Goal: Navigation & Orientation: Find specific page/section

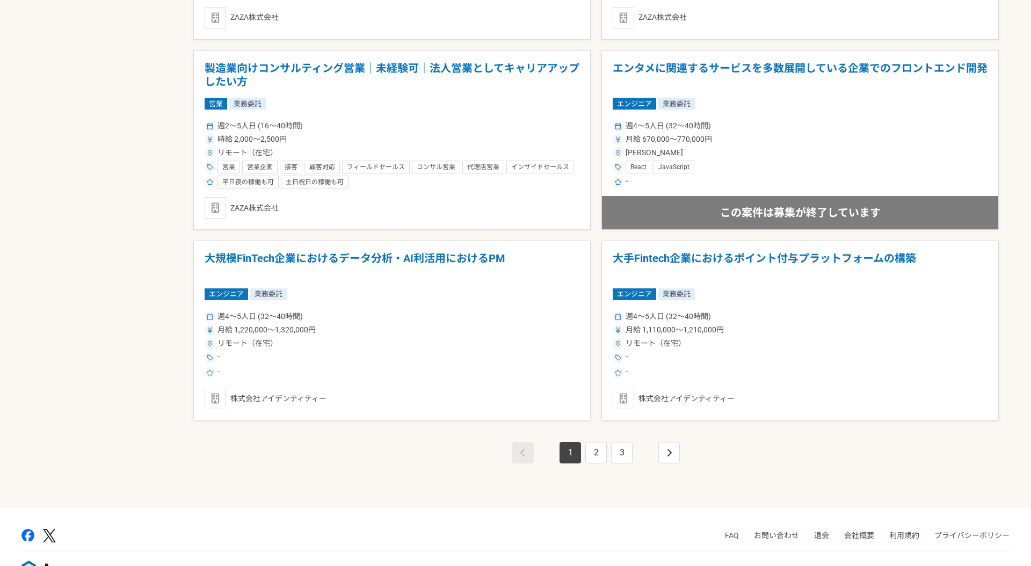
scroll to position [1773, 0]
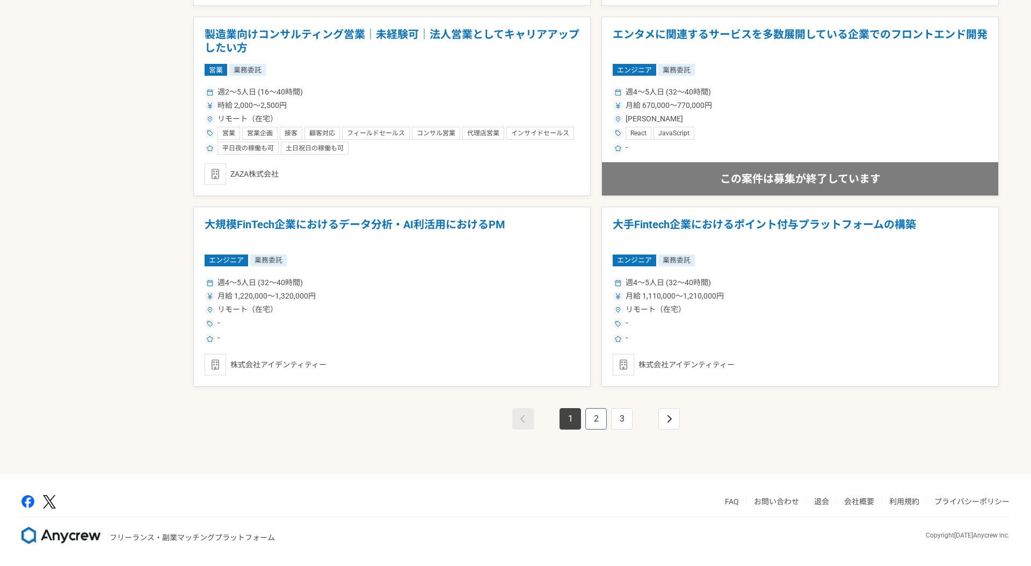
click at [596, 419] on link "2" at bounding box center [596, 418] width 21 height 21
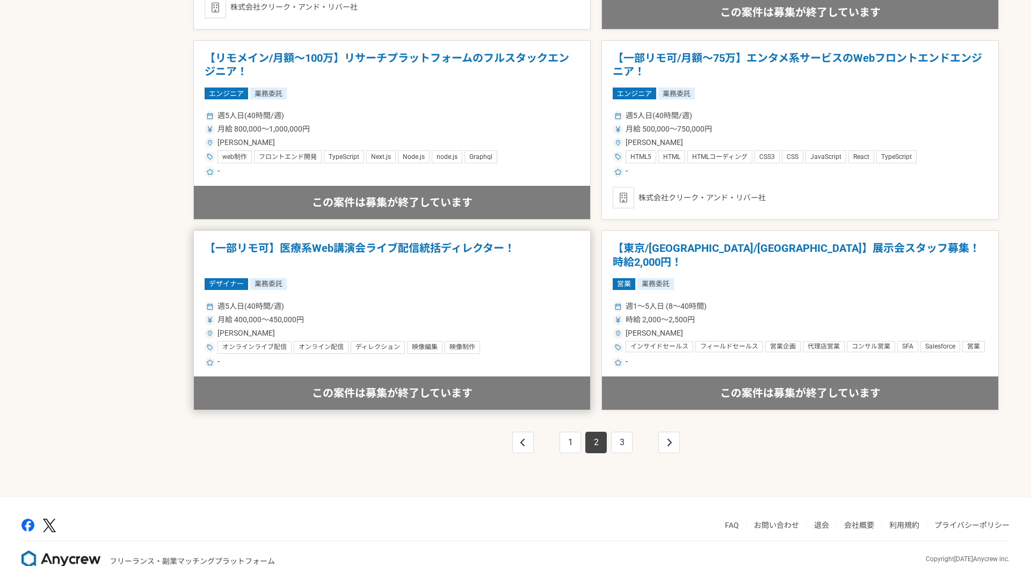
scroll to position [1773, 0]
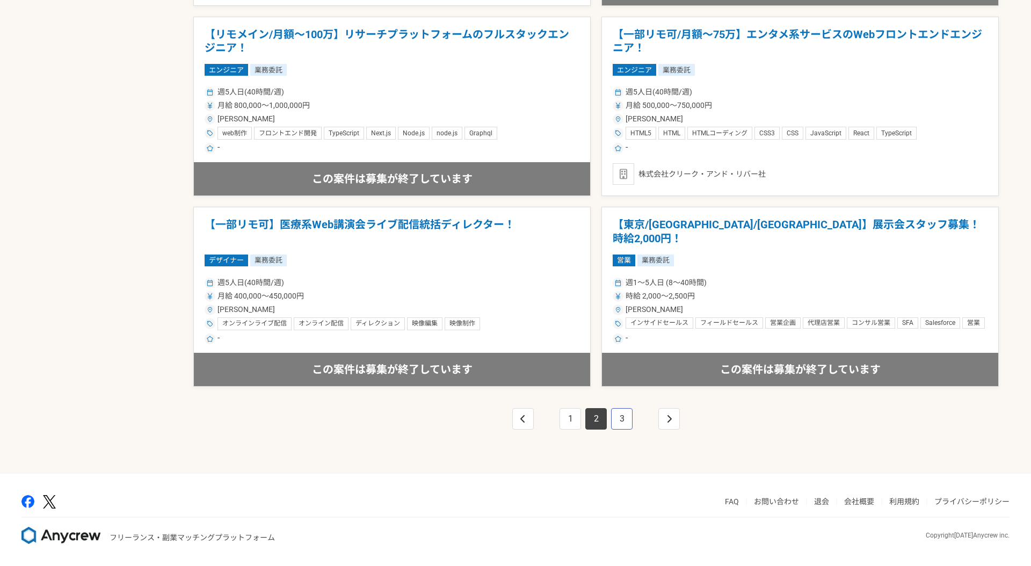
click at [621, 416] on link "3" at bounding box center [621, 418] width 21 height 21
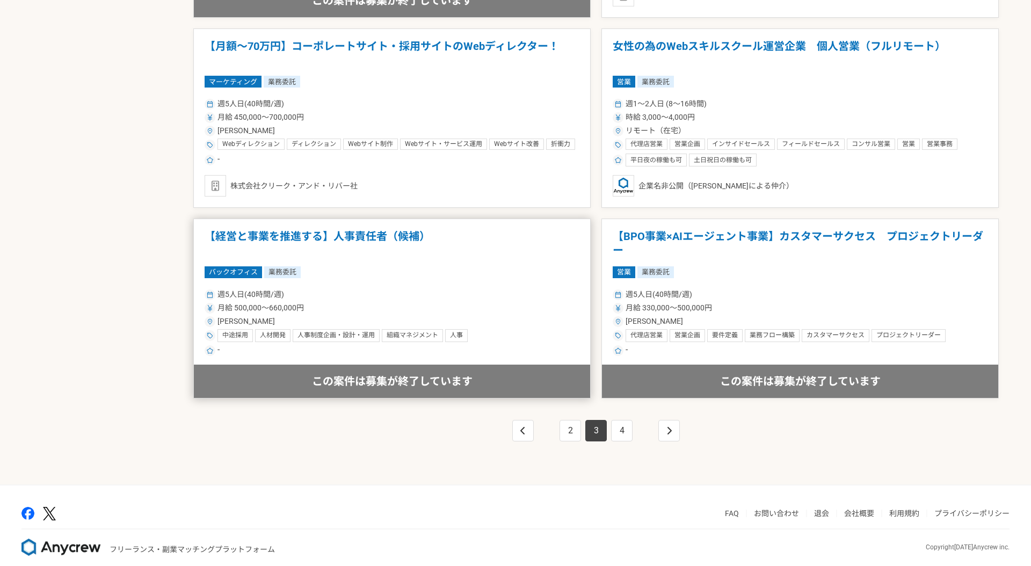
scroll to position [1773, 0]
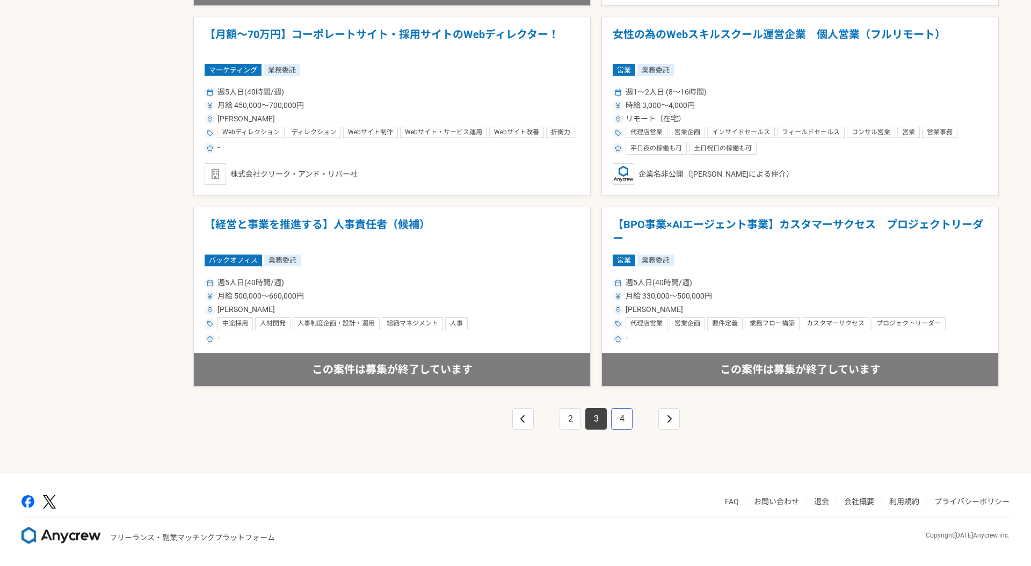
click at [626, 423] on link "4" at bounding box center [621, 418] width 21 height 21
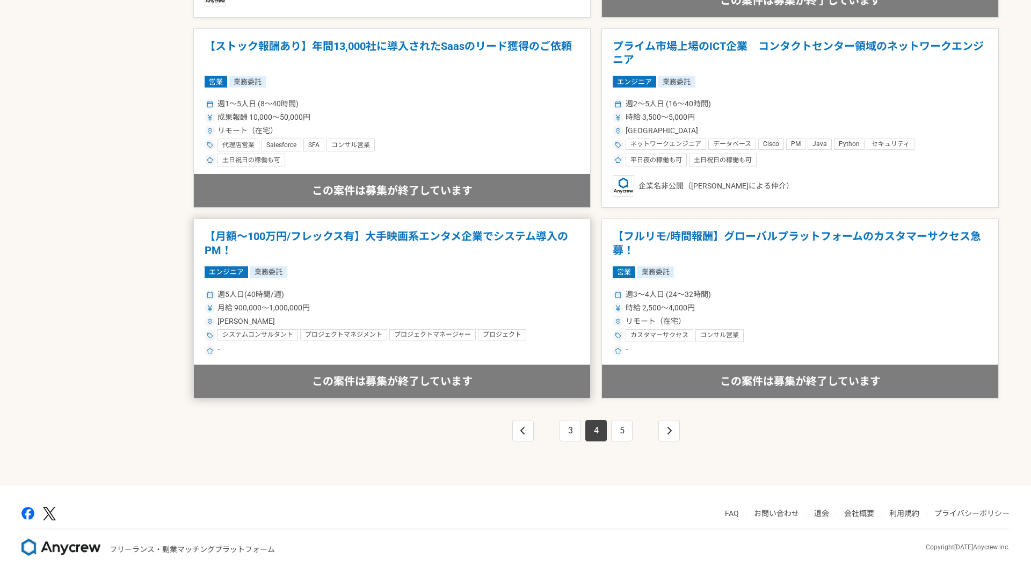
scroll to position [1773, 0]
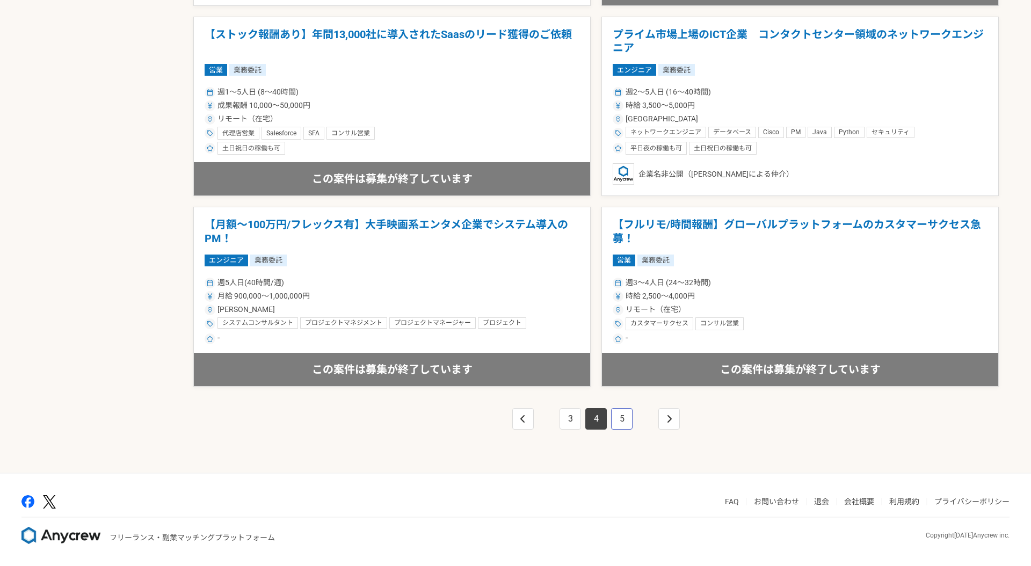
click at [620, 418] on link "5" at bounding box center [621, 418] width 21 height 21
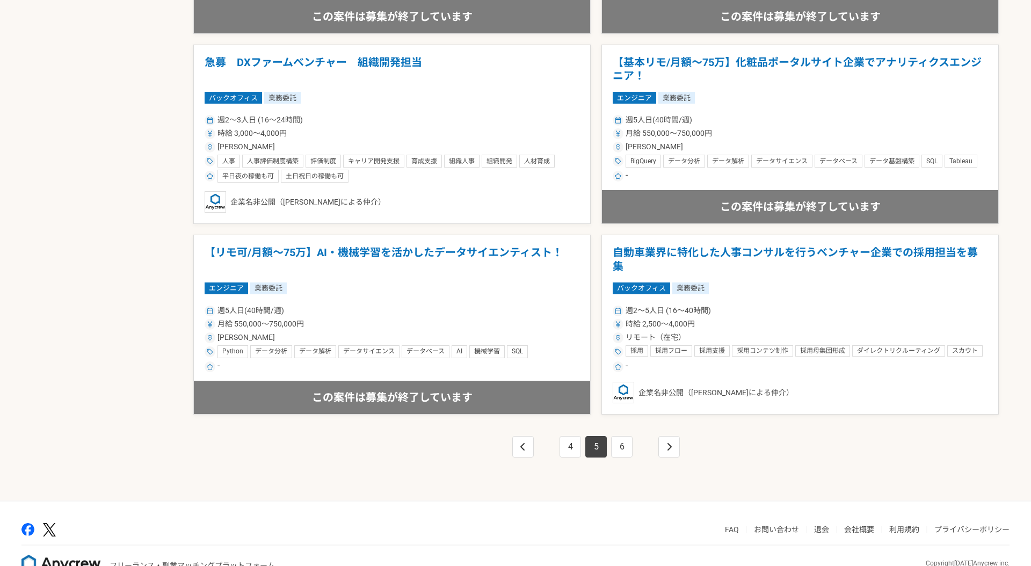
scroll to position [1773, 0]
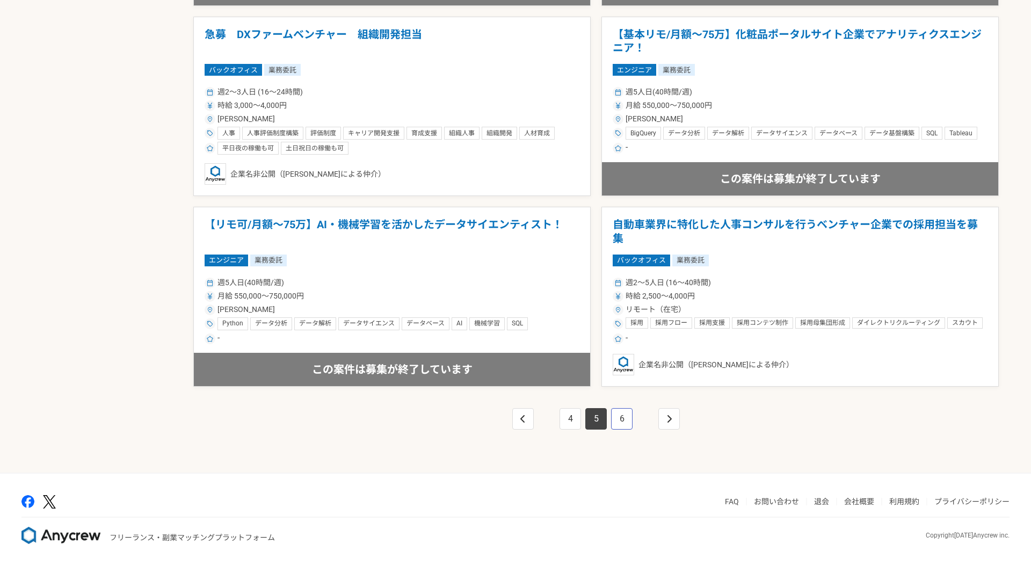
click at [623, 420] on link "6" at bounding box center [621, 418] width 21 height 21
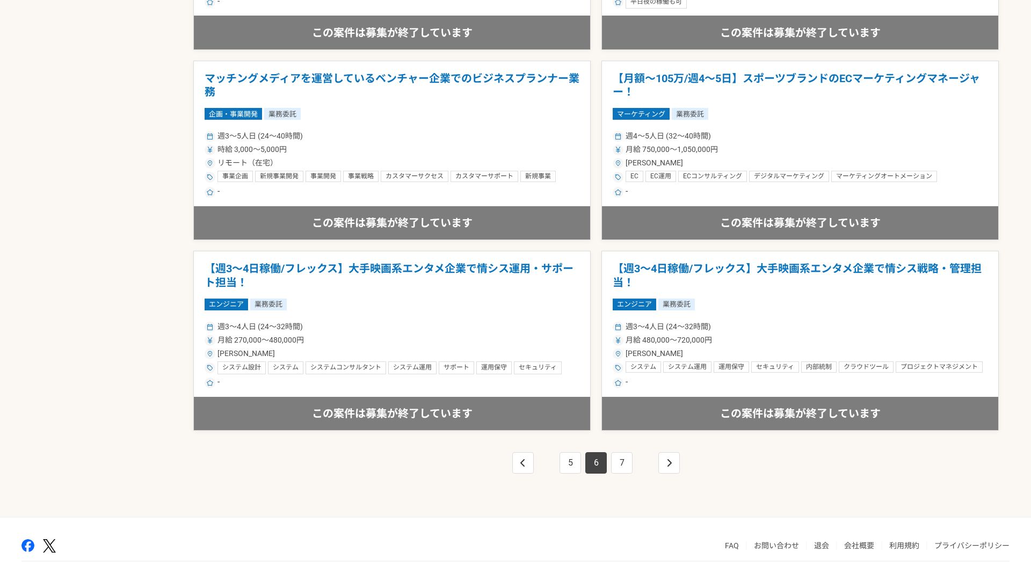
scroll to position [1773, 0]
